Goal: Task Accomplishment & Management: Manage account settings

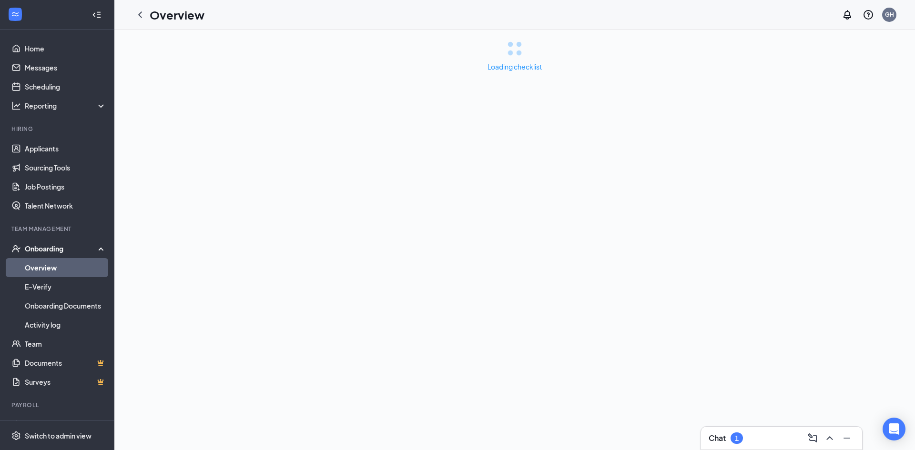
click at [59, 248] on div "Onboarding" at bounding box center [61, 249] width 73 height 10
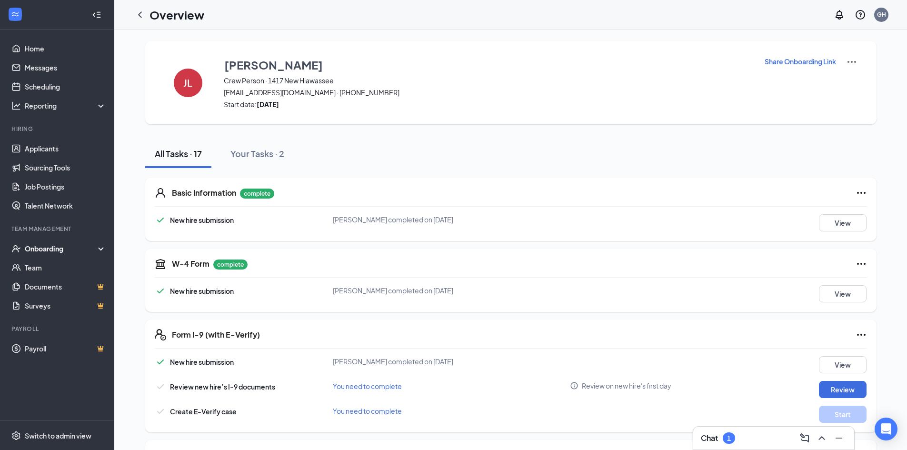
click at [42, 248] on div "Onboarding" at bounding box center [61, 249] width 73 height 10
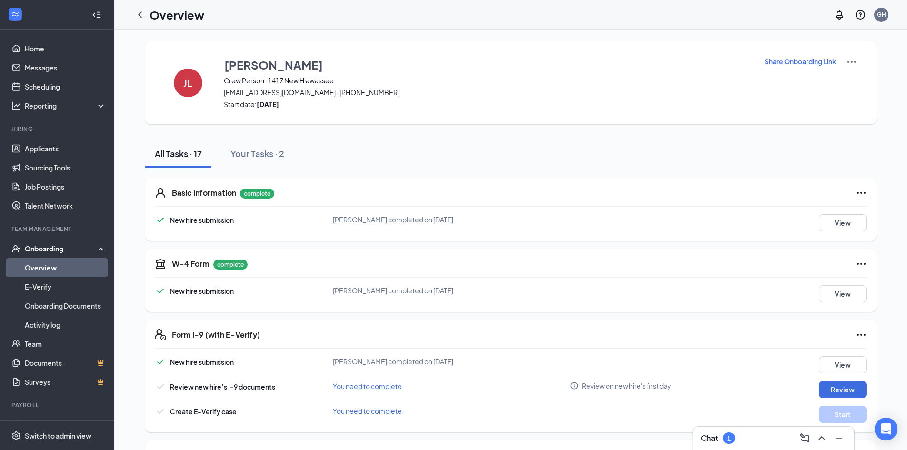
click at [47, 271] on link "Overview" at bounding box center [65, 267] width 81 height 19
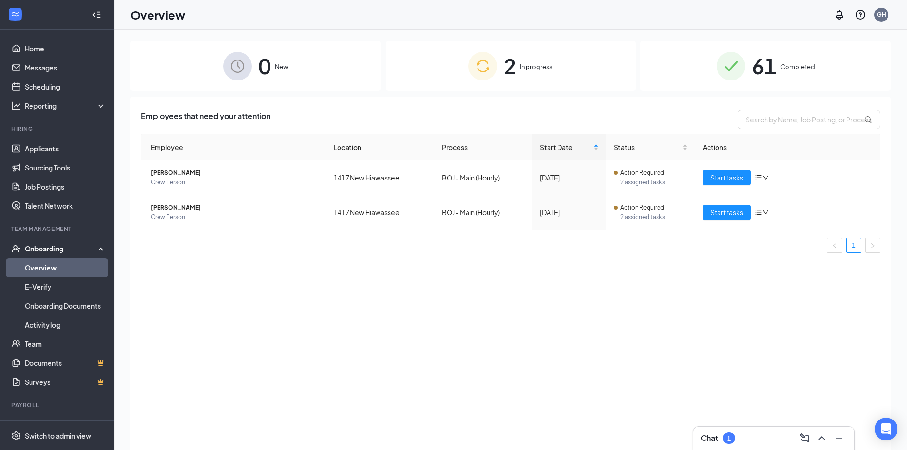
click at [520, 61] on div "2 In progress" at bounding box center [511, 66] width 251 height 50
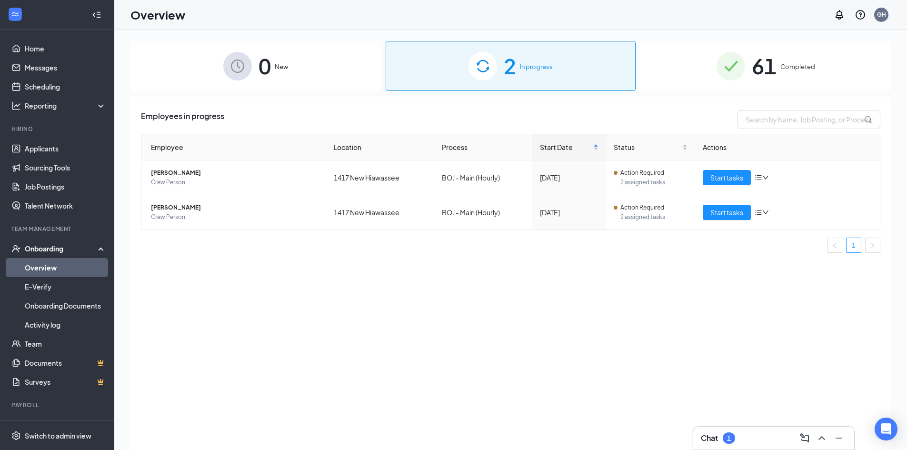
click at [799, 63] on span "Completed" at bounding box center [798, 67] width 35 height 10
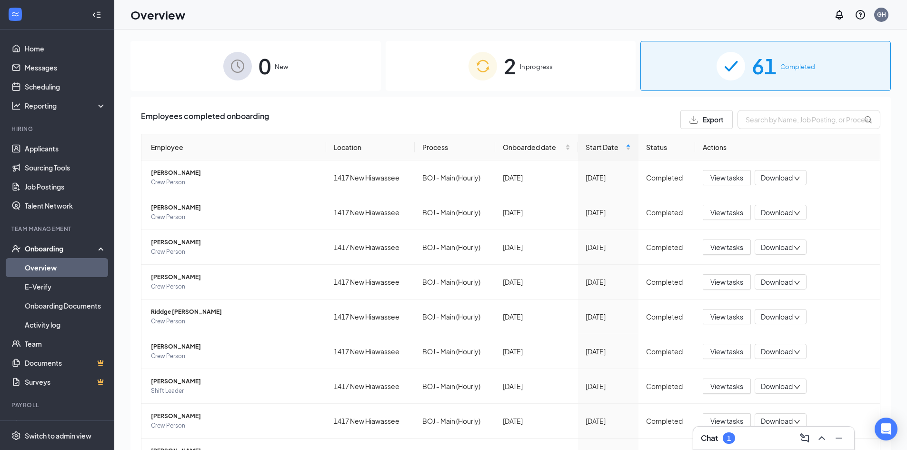
click at [230, 74] on img at bounding box center [237, 66] width 29 height 29
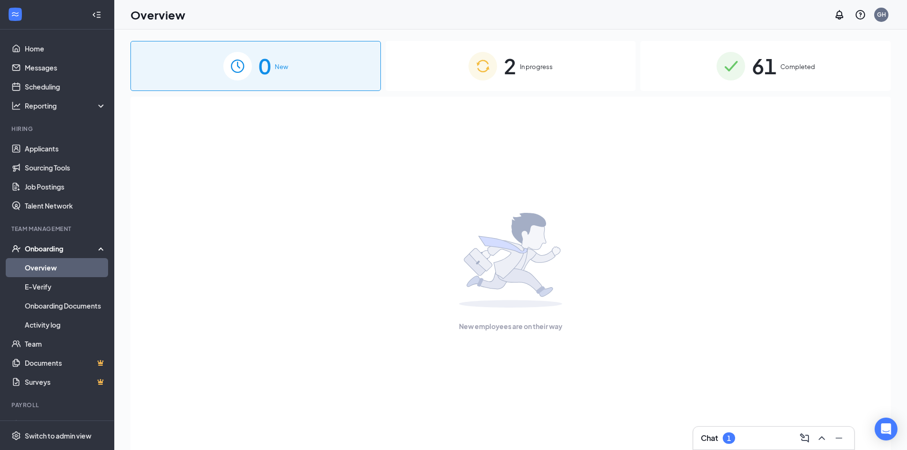
click at [542, 63] on span "In progress" at bounding box center [536, 67] width 33 height 10
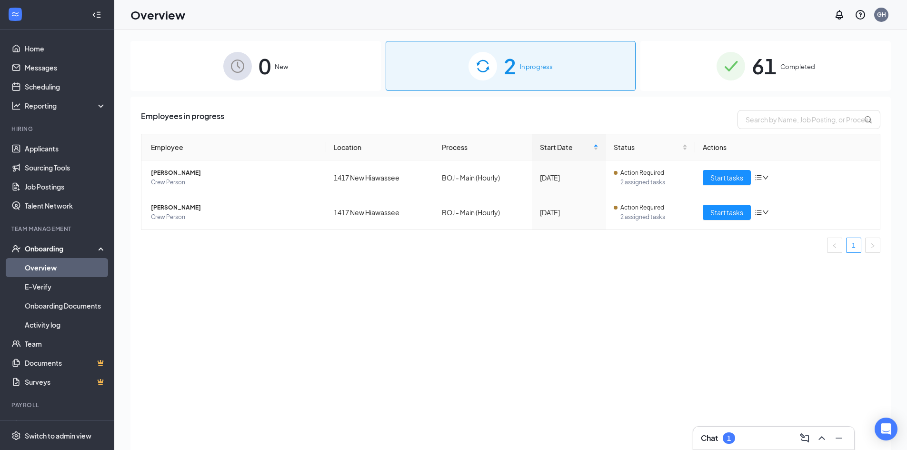
click at [777, 61] on div "61 Completed" at bounding box center [766, 66] width 251 height 50
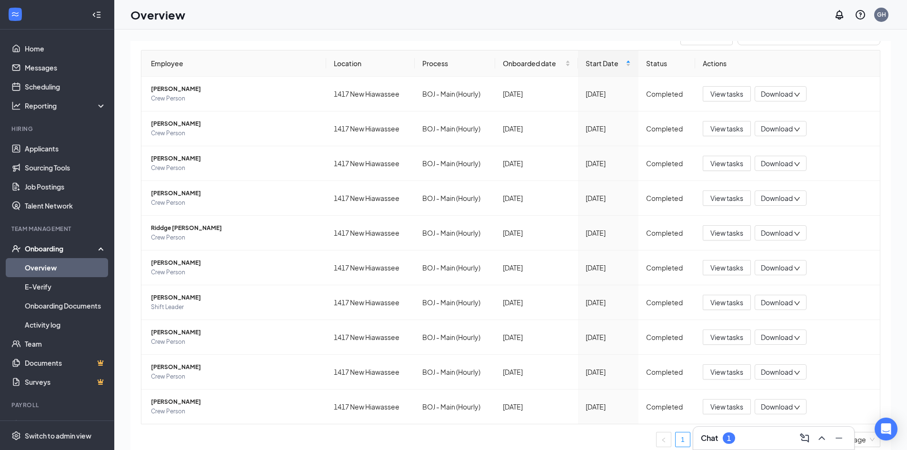
scroll to position [91, 0]
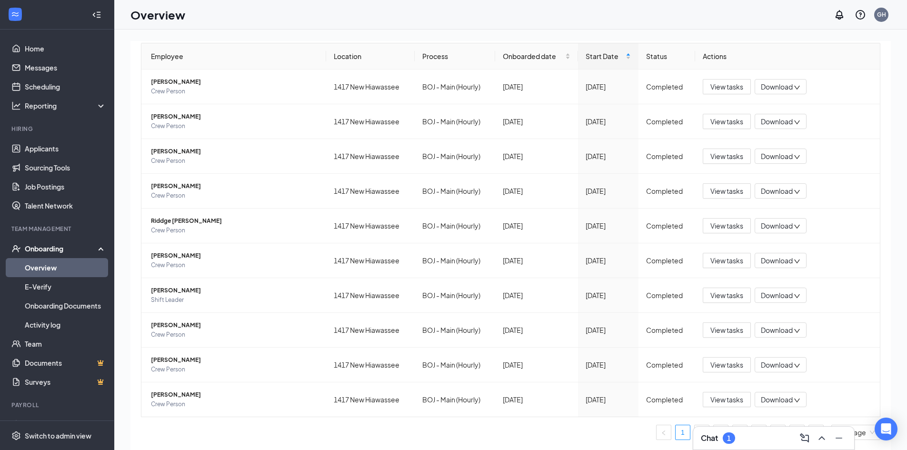
click at [711, 439] on h3 "Chat" at bounding box center [709, 438] width 17 height 10
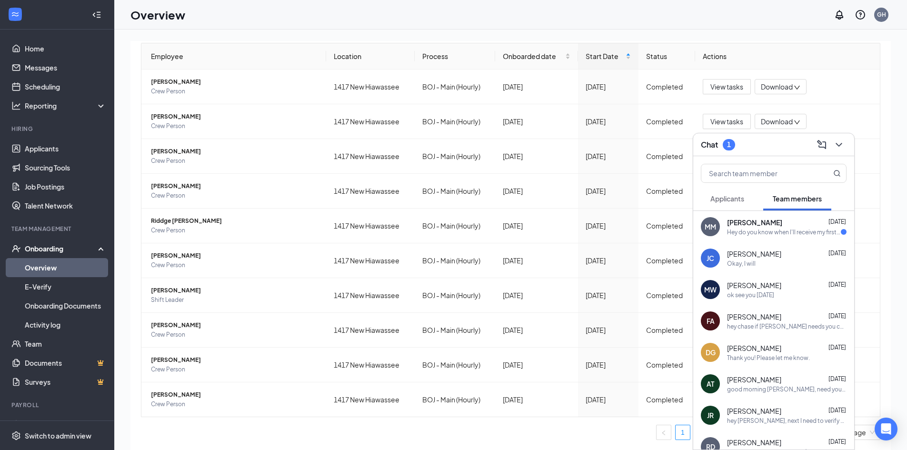
click at [759, 44] on th "Actions" at bounding box center [787, 56] width 185 height 26
click at [841, 149] on icon "ChevronDown" at bounding box center [839, 144] width 11 height 11
